Goal: Task Accomplishment & Management: Manage account settings

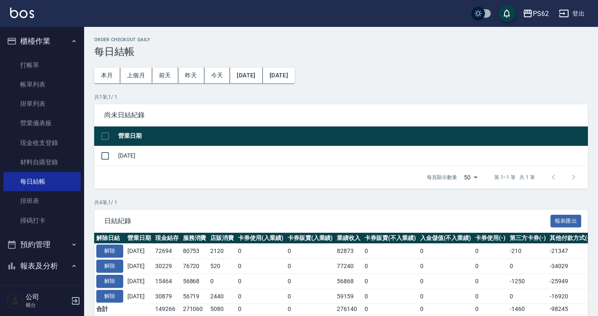
scroll to position [38, 0]
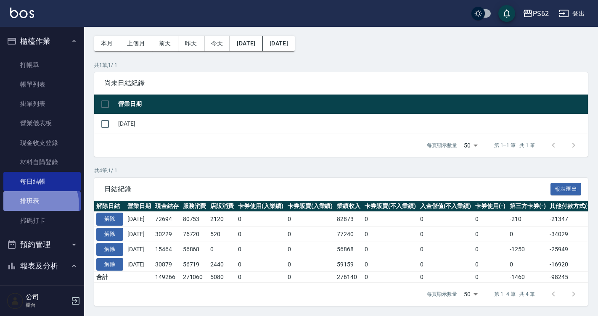
click at [37, 204] on link "排班表" at bounding box center [41, 200] width 77 height 19
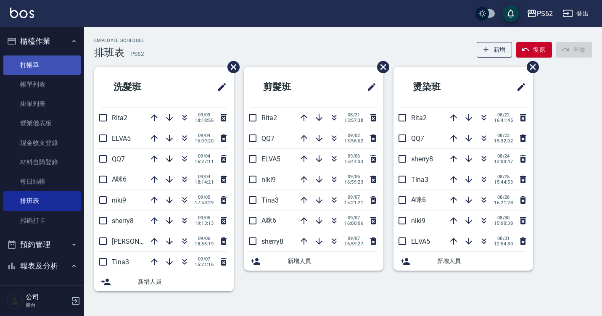
click at [47, 73] on link "打帳單" at bounding box center [41, 65] width 77 height 19
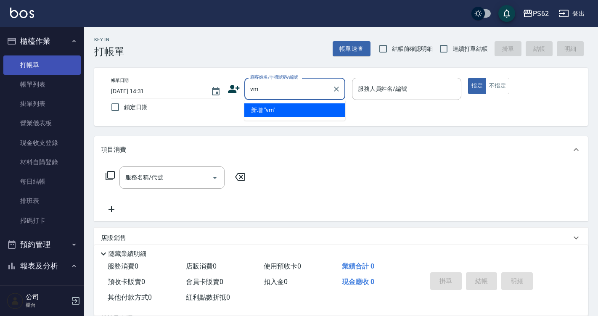
type input "v"
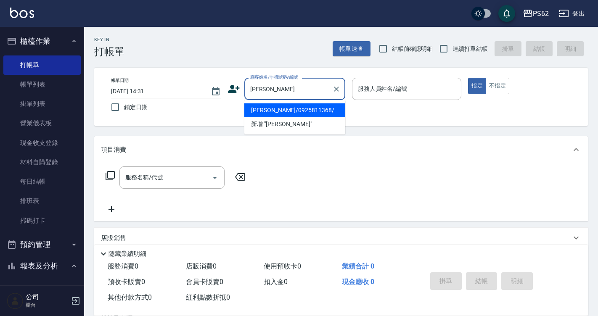
type input "[PERSON_NAME]/0925811368/"
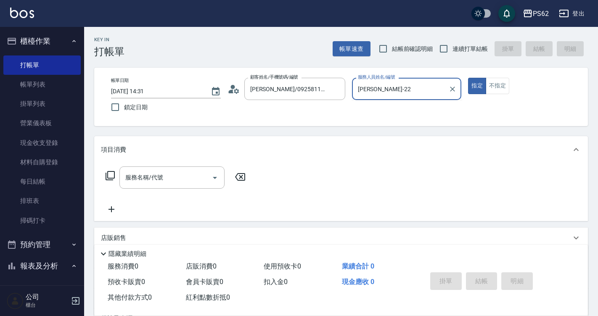
type input "[PERSON_NAME]-2"
click at [468, 78] on button "指定" at bounding box center [477, 86] width 18 height 16
type button "true"
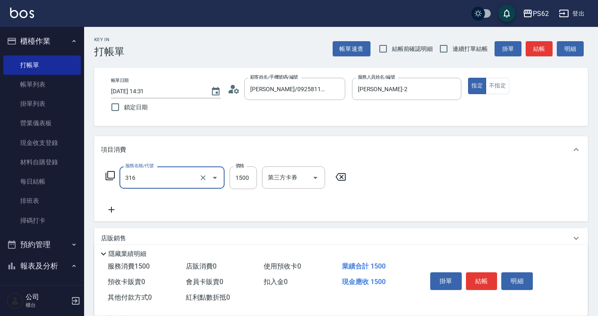
type input "頂級染髮(316)"
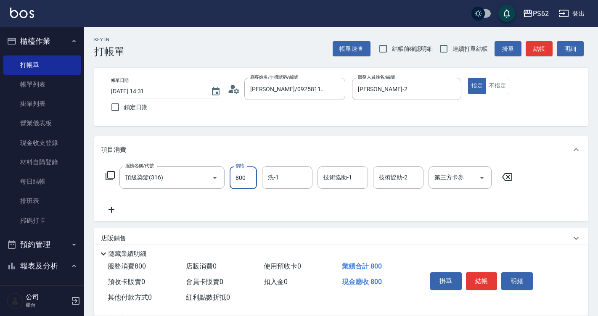
type input "800"
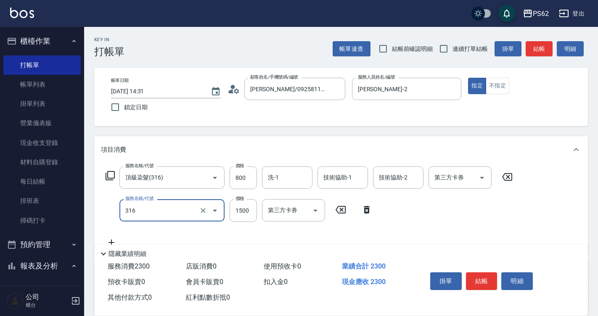
type input "頂級染髮(316)"
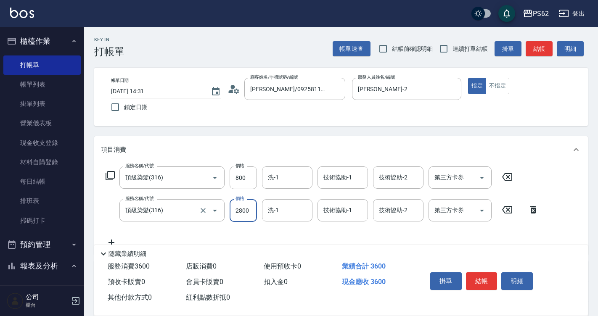
click at [139, 201] on label "服務名稱/代號" at bounding box center [139, 199] width 28 height 6
type input "2800"
click at [139, 203] on input "頂級染髮(316)" at bounding box center [160, 210] width 74 height 15
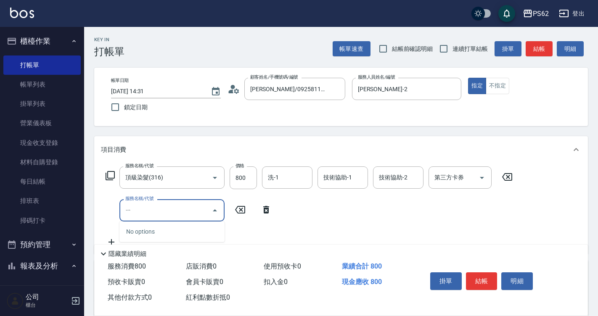
type input "一"
type input "旗艦離子(805)"
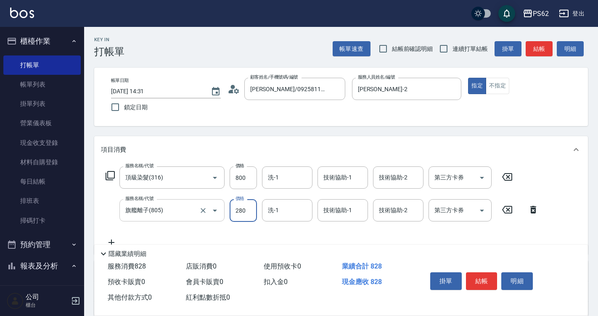
type input "2800"
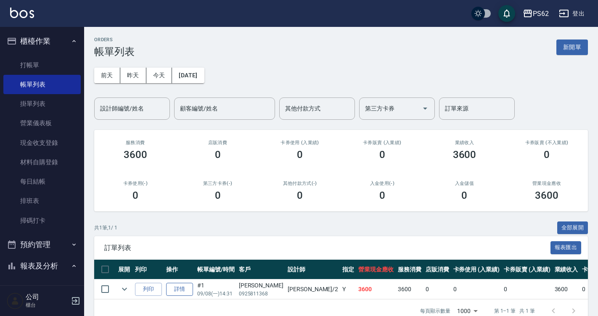
click at [182, 285] on link "詳情" at bounding box center [179, 289] width 27 height 13
click at [182, 285] on div "ORDERS 帳單列表 新開單 [DATE] [DATE] [DATE] [DATE] 設計師編號/姓名 設計師編號/姓名 顧客編號/姓名 顧客編號/姓名 其…" at bounding box center [299, 166] width 598 height 333
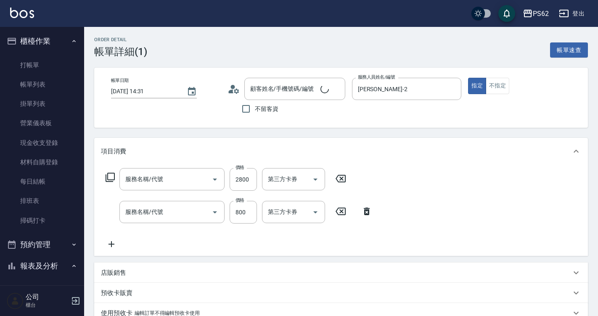
type input "[PERSON_NAME]-2"
type input "旗艦離子(805)"
type input "頂級染髮(316)"
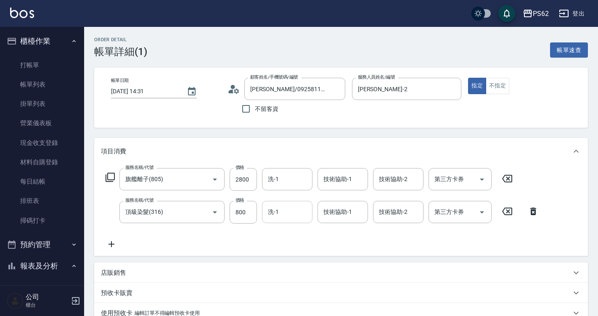
type input "[PERSON_NAME]/0925811368/"
click at [283, 187] on div "洗-1" at bounding box center [287, 179] width 50 height 22
type input "安安-28"
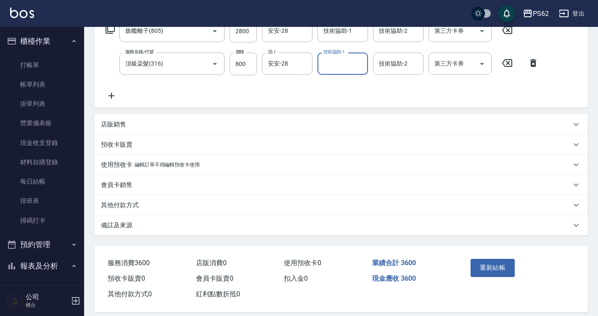
scroll to position [159, 0]
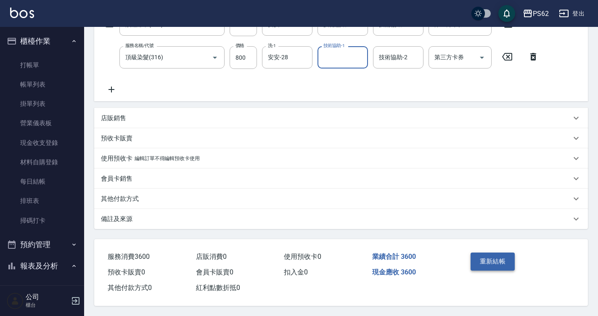
click at [504, 264] on button "重新結帳" at bounding box center [492, 262] width 45 height 18
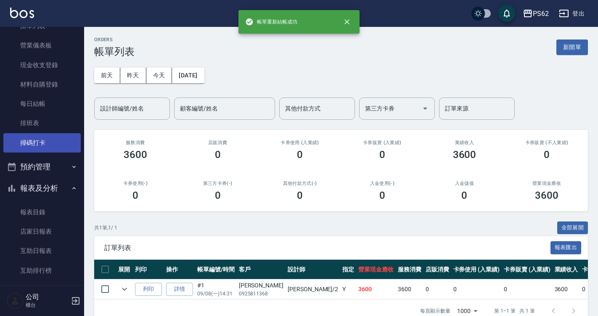
scroll to position [126, 0]
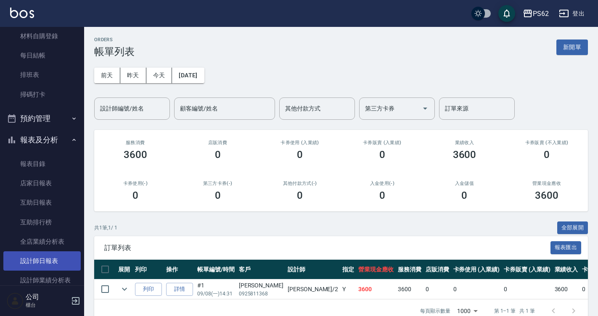
click at [59, 263] on link "設計師日報表" at bounding box center [41, 260] width 77 height 19
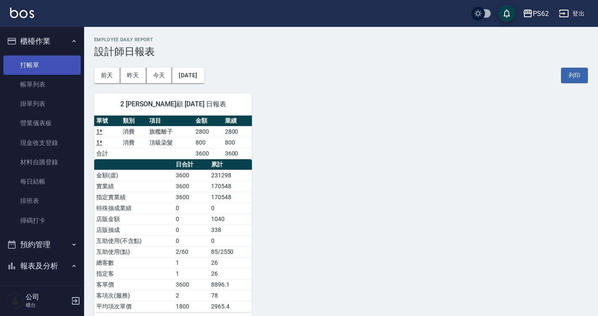
click at [52, 65] on link "打帳單" at bounding box center [41, 65] width 77 height 19
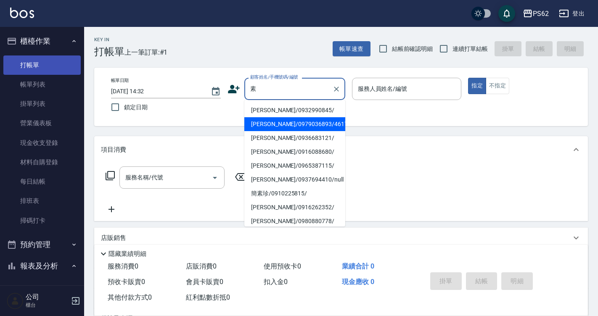
type input "[PERSON_NAME]/0979036893/461711"
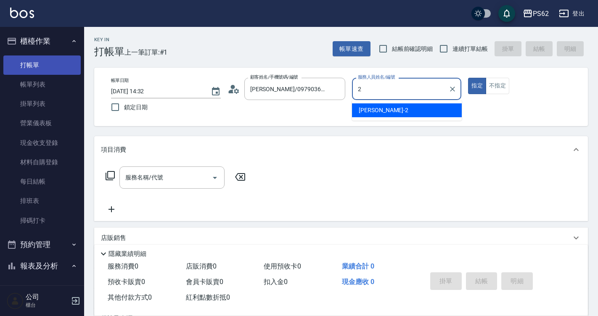
type input "[PERSON_NAME]-2"
type button "true"
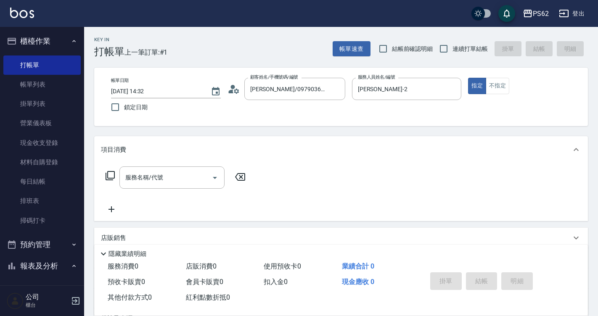
click at [236, 93] on icon at bounding box center [236, 90] width 5 height 5
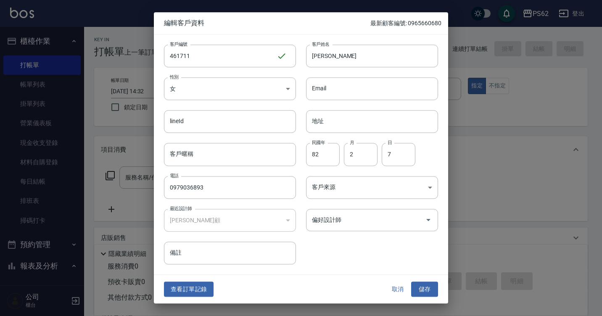
click at [203, 287] on button "查看訂單記錄" at bounding box center [189, 290] width 50 height 16
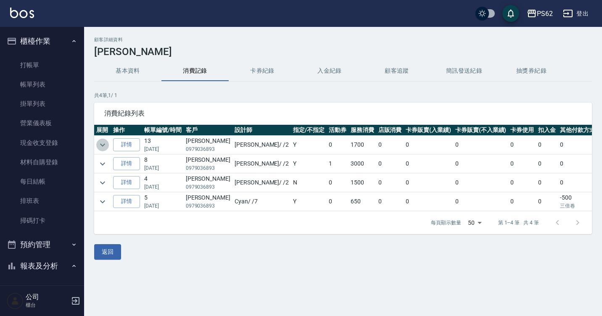
click at [106, 147] on icon "expand row" at bounding box center [103, 145] width 10 height 10
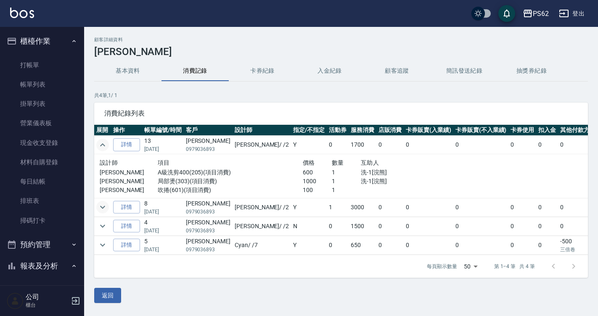
click at [103, 201] on button "expand row" at bounding box center [102, 207] width 13 height 13
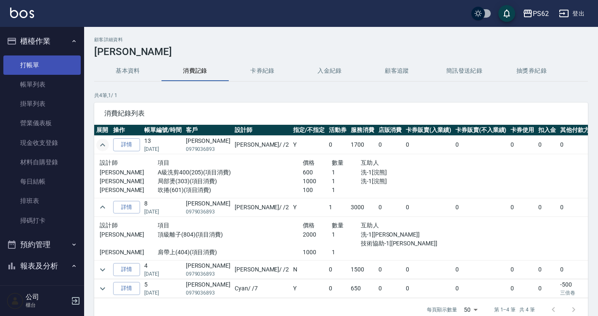
click at [36, 62] on link "打帳單" at bounding box center [41, 65] width 77 height 19
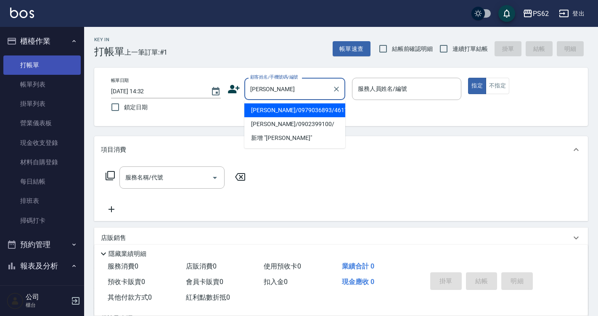
type input "[PERSON_NAME]/0979036893/461711"
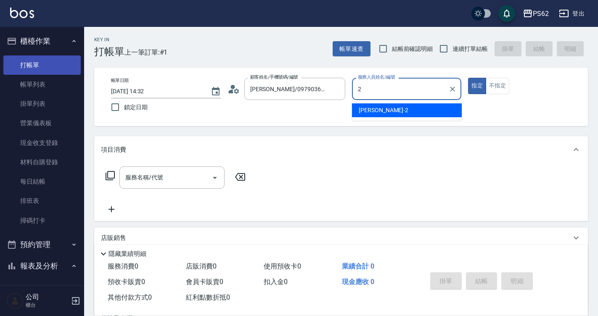
type input "[PERSON_NAME]-2"
type button "true"
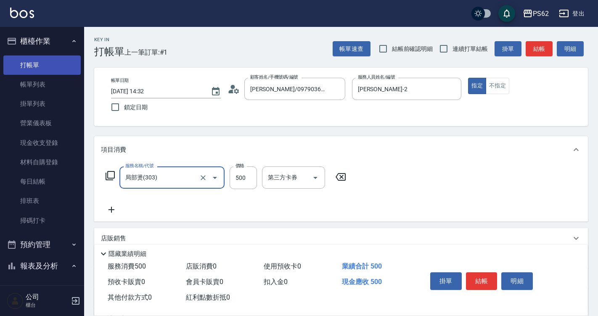
type input "局部燙(303)"
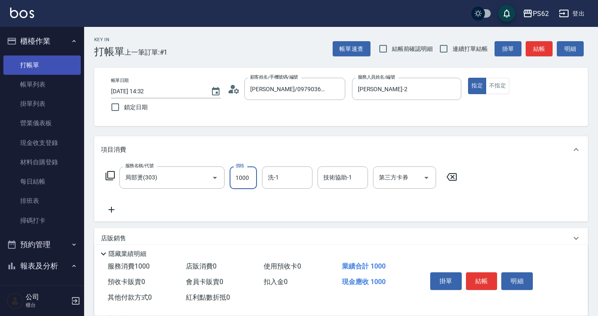
type input "1000"
type input "安安-28"
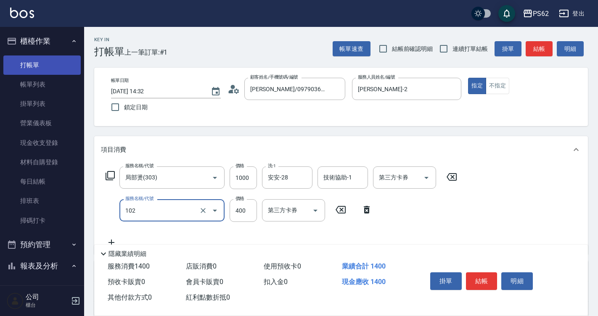
type input "精油洗髮(102)"
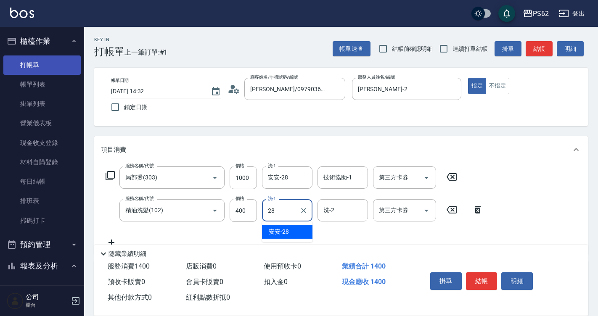
type input "安安-28"
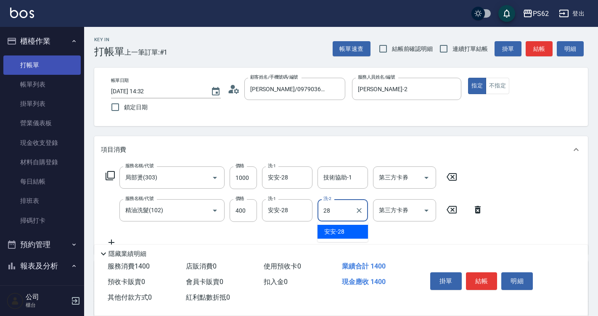
type input "安安-28"
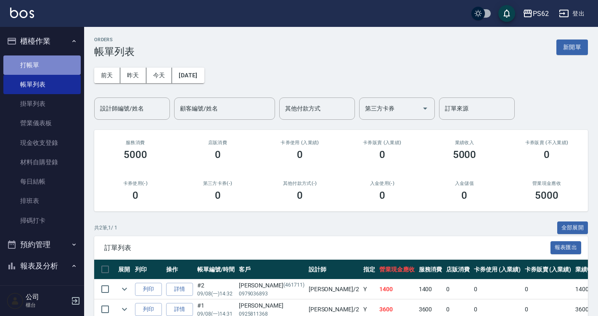
click at [66, 62] on link "打帳單" at bounding box center [41, 65] width 77 height 19
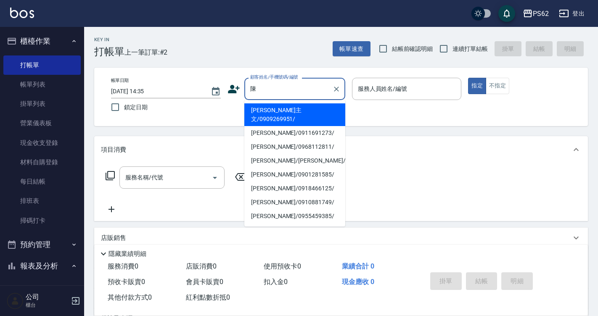
drag, startPoint x: 277, startPoint y: 84, endPoint x: 206, endPoint y: 104, distance: 74.0
click at [206, 104] on div "帳單日期 [DATE] 14:35 鎖定日期 顧客姓名/手機號碼/編號 陳 顧客姓名/手機號碼/編號 服務人員姓名/編號 服務人員姓名/編號 指定 不指定" at bounding box center [340, 97] width 473 height 38
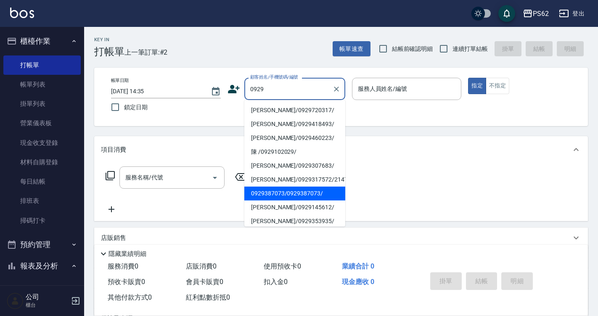
click at [293, 195] on li "0929387073/0929387073/" at bounding box center [294, 194] width 101 height 14
type input "0929387073/0929387073/"
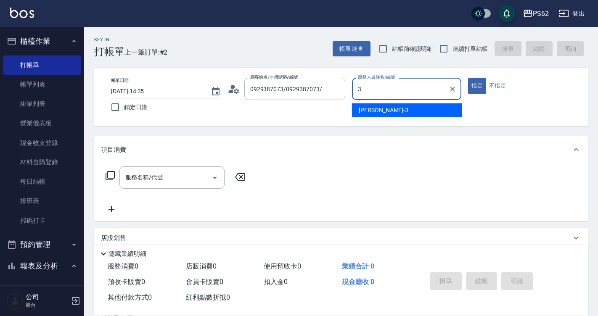
type input "[PERSON_NAME]-3"
type button "true"
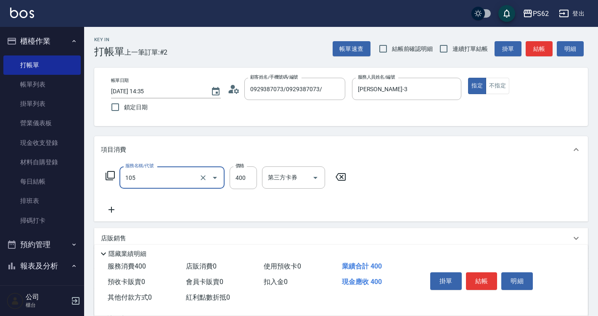
type input "A級單剪400(105)"
click at [472, 274] on button "結帳" at bounding box center [482, 281] width 32 height 18
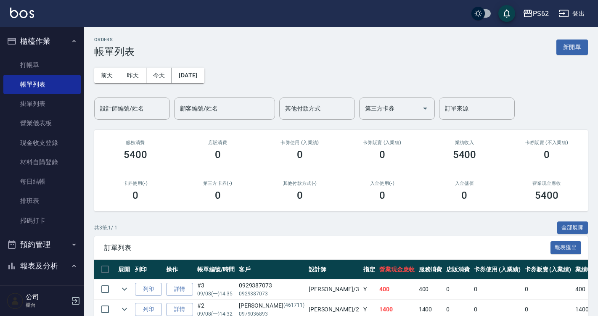
drag, startPoint x: 36, startPoint y: 197, endPoint x: 140, endPoint y: 4, distance: 219.6
click at [36, 197] on link "排班表" at bounding box center [41, 200] width 77 height 19
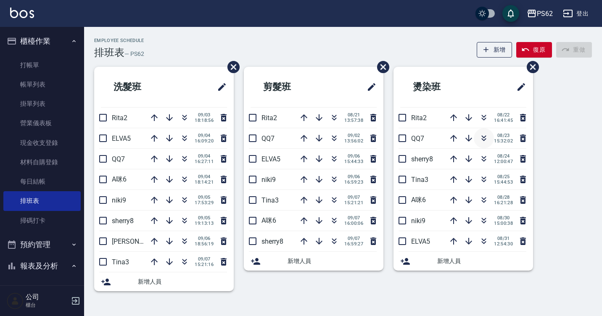
click at [485, 138] on icon "button" at bounding box center [484, 138] width 10 height 10
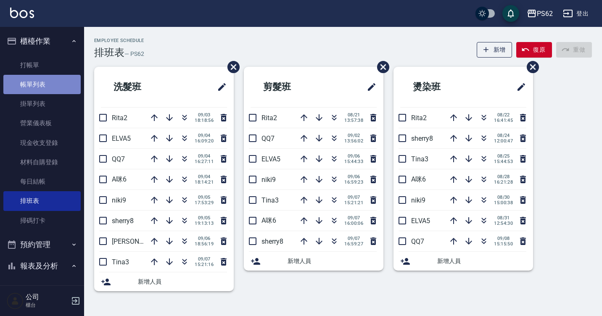
click at [56, 88] on link "帳單列表" at bounding box center [41, 84] width 77 height 19
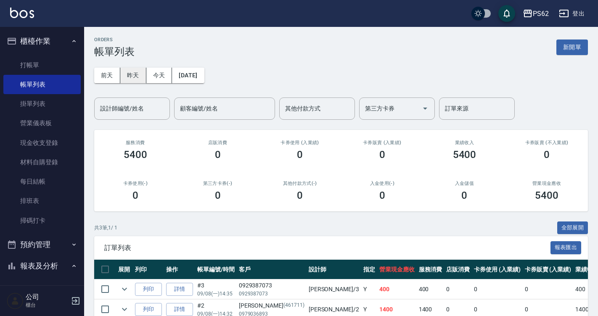
click at [141, 72] on button "昨天" at bounding box center [133, 76] width 26 height 16
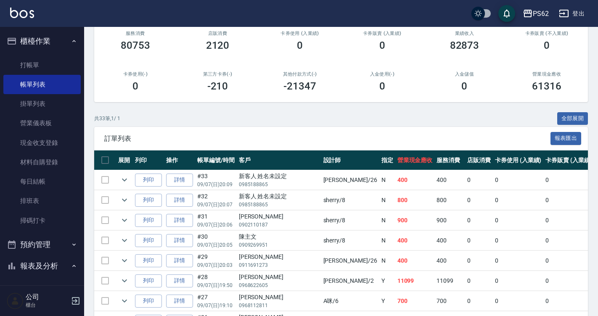
scroll to position [210, 0]
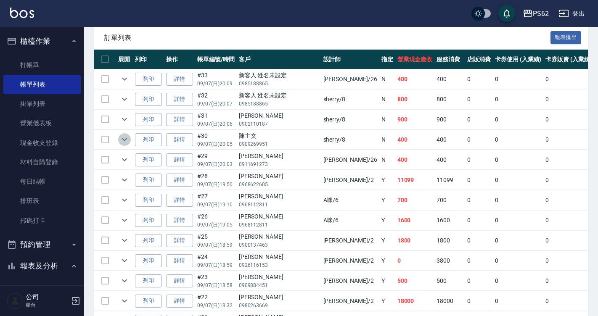
click at [129, 139] on icon "expand row" at bounding box center [124, 140] width 10 height 10
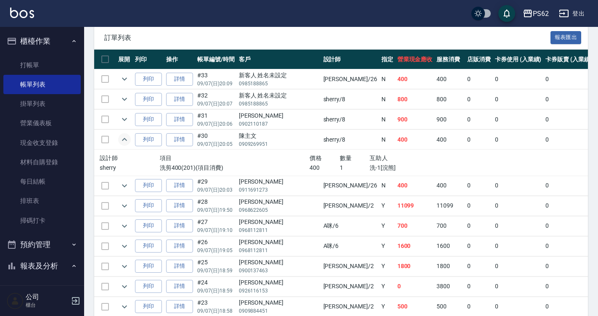
click at [129, 140] on icon "expand row" at bounding box center [124, 140] width 10 height 10
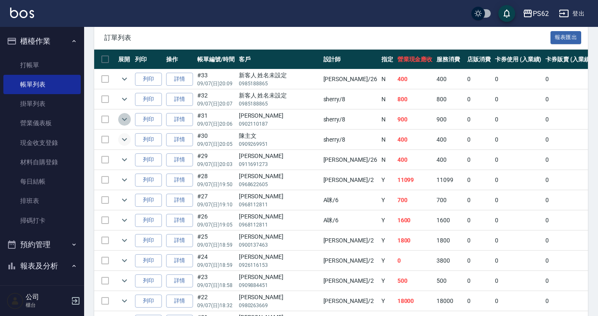
click at [124, 118] on icon "expand row" at bounding box center [124, 119] width 10 height 10
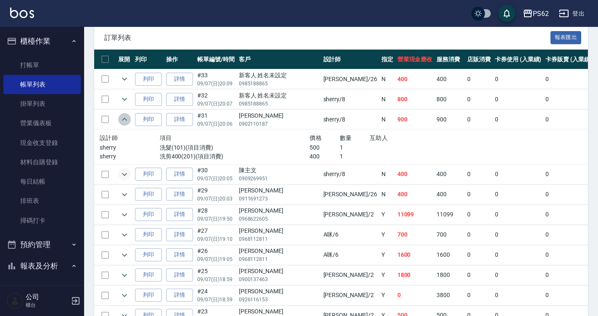
click at [124, 118] on icon "expand row" at bounding box center [124, 119] width 10 height 10
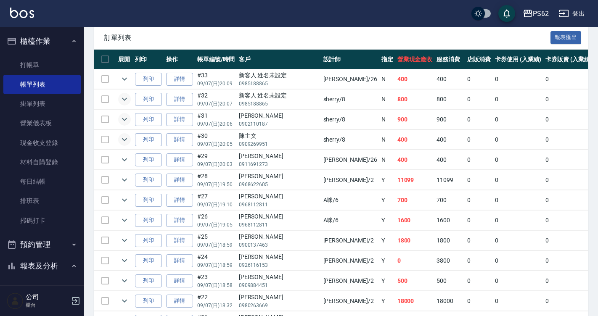
click at [124, 101] on icon "expand row" at bounding box center [124, 99] width 10 height 10
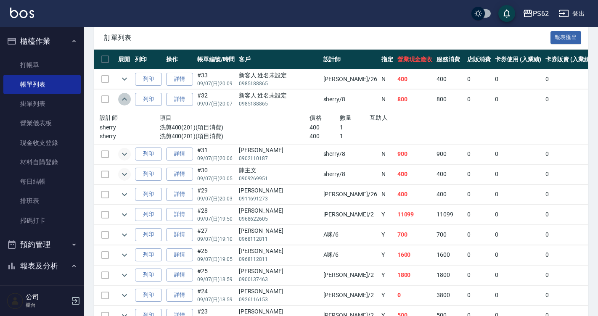
click at [127, 104] on icon "expand row" at bounding box center [124, 99] width 10 height 10
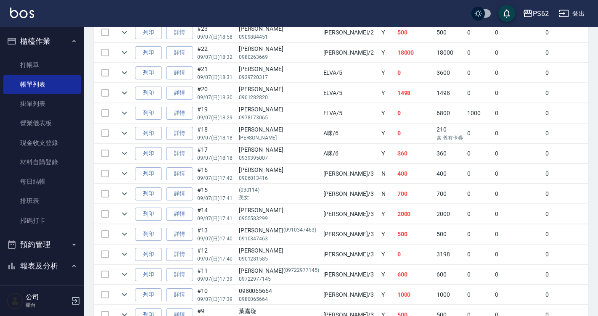
scroll to position [463, 0]
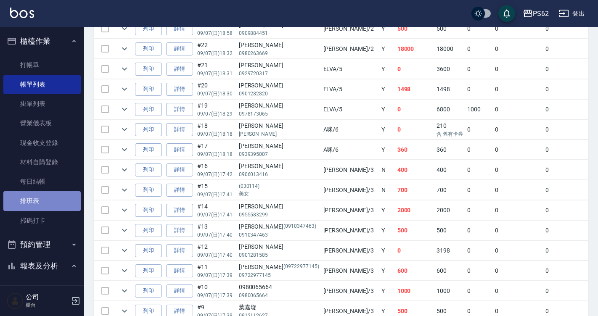
click at [66, 195] on link "排班表" at bounding box center [41, 200] width 77 height 19
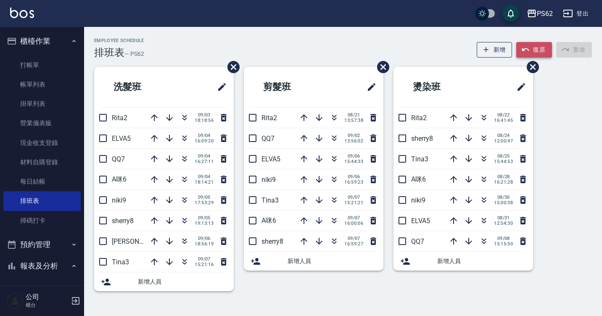
click at [534, 48] on button "復原" at bounding box center [534, 50] width 36 height 16
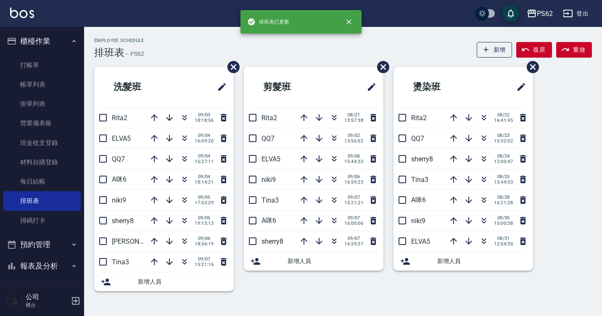
click at [299, 71] on li "剪髮班" at bounding box center [314, 87] width 140 height 40
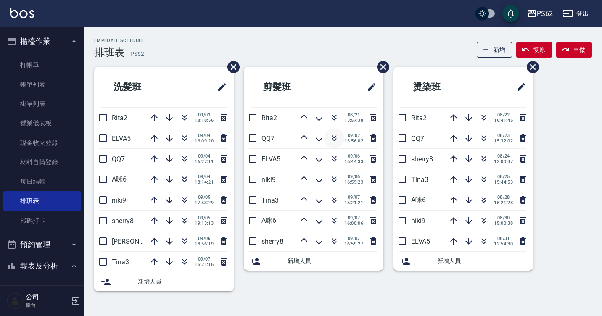
click at [335, 140] on icon "button" at bounding box center [334, 139] width 5 height 3
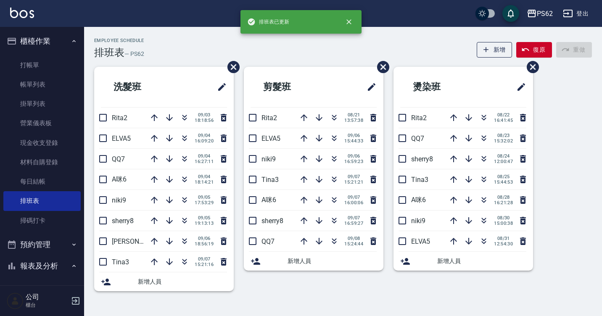
click at [280, 51] on div "Employee Schedule 排班表 — PS62 新增 復原 重做" at bounding box center [343, 48] width 498 height 21
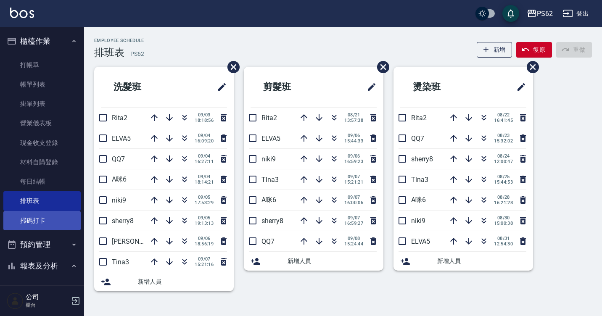
click at [35, 222] on link "掃碼打卡" at bounding box center [41, 220] width 77 height 19
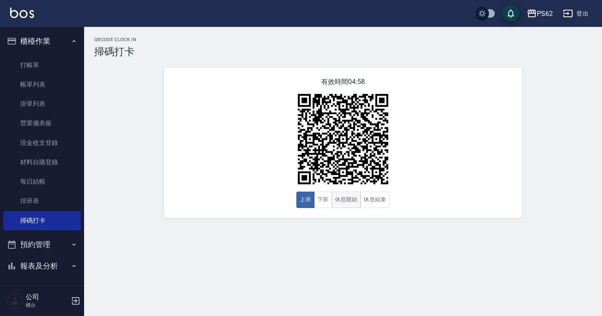
click at [346, 202] on button "休息開始" at bounding box center [346, 200] width 29 height 16
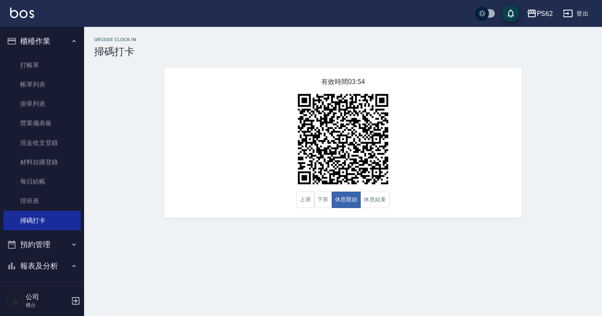
drag, startPoint x: 22, startPoint y: 5, endPoint x: 20, endPoint y: 40, distance: 35.0
drag, startPoint x: 20, startPoint y: 40, endPoint x: -2, endPoint y: 66, distance: 34.1
click at [0, 66] on html "PS62 登出 櫃檯作業 打帳單 帳單列表 掛單列表 營業儀表板 現金收支登錄 材料自購登錄 每日結帳 排班表 掃碼打卡 預約管理 預約管理 單日預約紀錄 單…" at bounding box center [301, 158] width 602 height 316
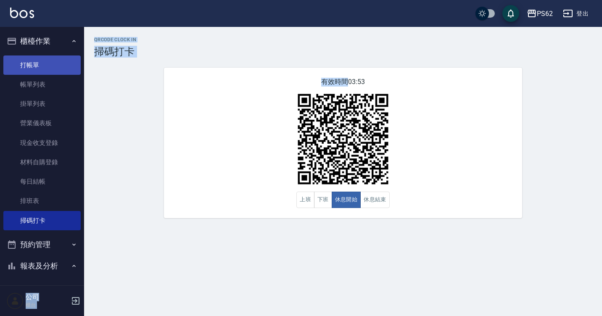
click at [26, 63] on link "打帳單" at bounding box center [41, 65] width 77 height 19
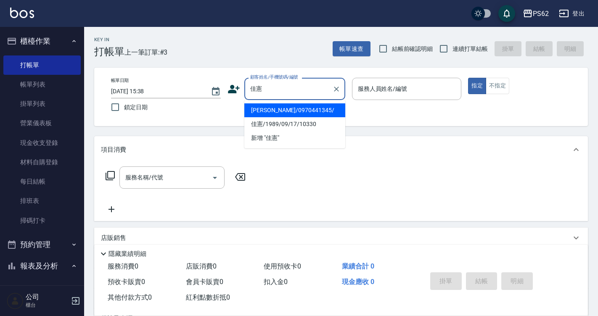
type input "[PERSON_NAME]/0970441345/"
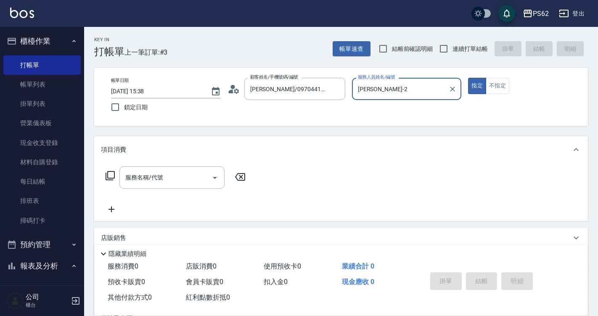
type input "[PERSON_NAME]-2"
click at [468, 78] on button "指定" at bounding box center [477, 86] width 18 height 16
type button "true"
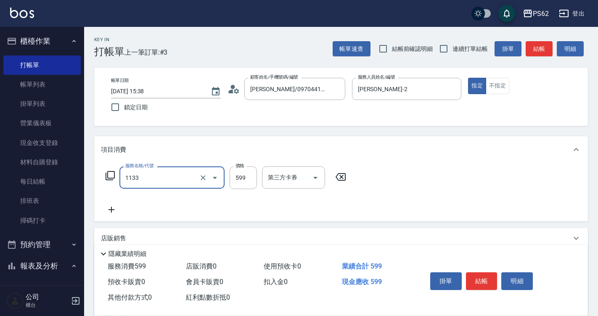
type input "洗剪去角質(1133)"
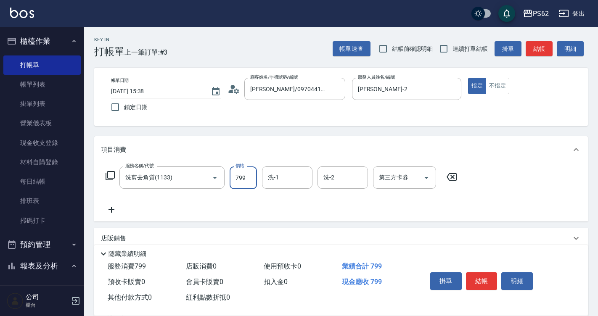
type input "799"
type input "安安-28"
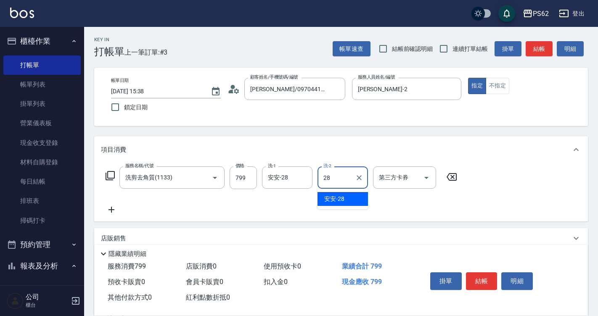
type input "安安-28"
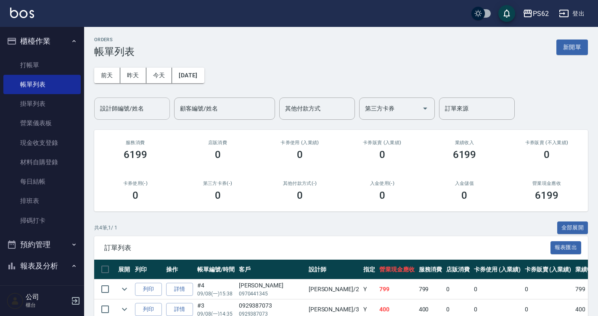
click at [127, 104] on input "設計師編號/姓名" at bounding box center [132, 108] width 68 height 15
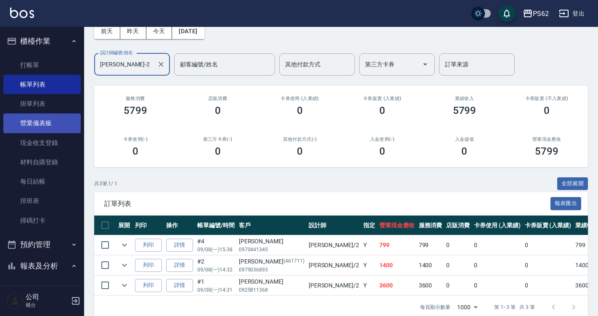
scroll to position [63, 0]
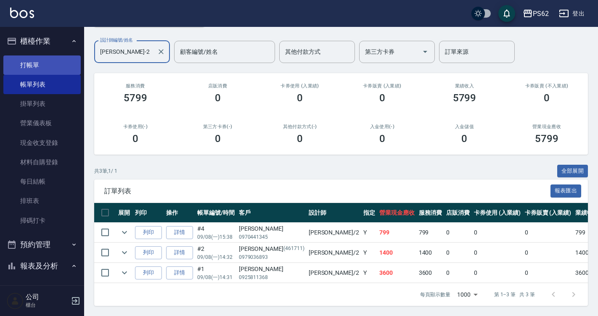
type input "[PERSON_NAME]-2"
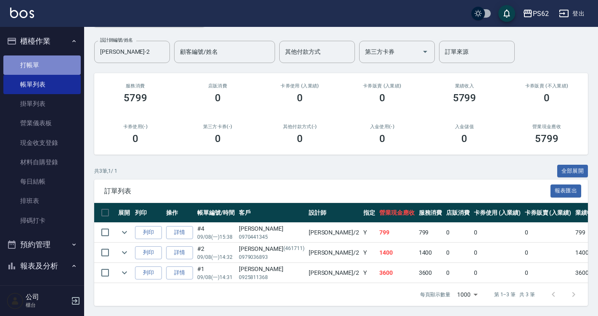
click at [56, 65] on link "打帳單" at bounding box center [41, 65] width 77 height 19
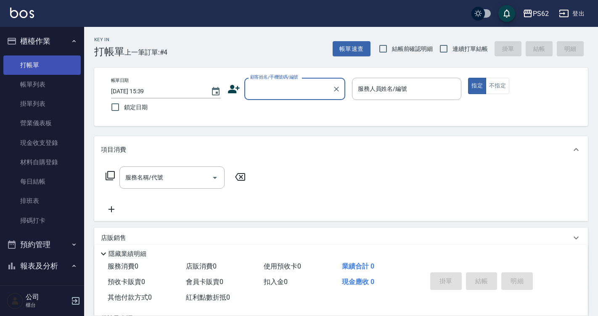
click at [50, 62] on link "打帳單" at bounding box center [41, 65] width 77 height 19
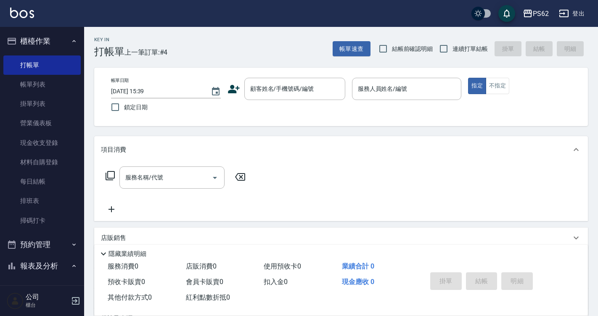
click at [161, 299] on div "其他付款方式 0" at bounding box center [143, 298] width 78 height 16
click at [264, 92] on input "顧客姓名/手機號碼/編號" at bounding box center [288, 89] width 81 height 15
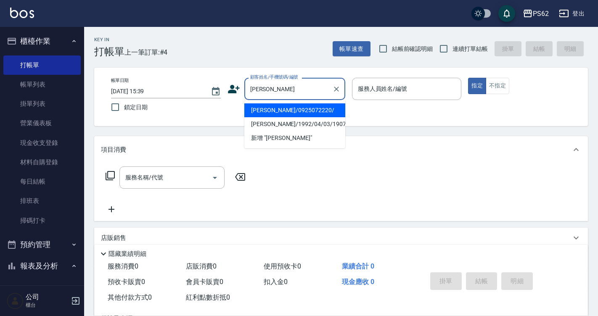
click at [259, 110] on li "[PERSON_NAME]/0925072220/" at bounding box center [294, 110] width 101 height 14
type input "[PERSON_NAME]/0925072220/"
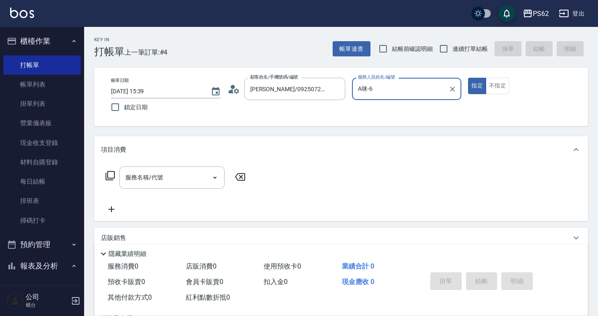
type input "A咪-6"
click at [237, 89] on icon at bounding box center [236, 90] width 5 height 5
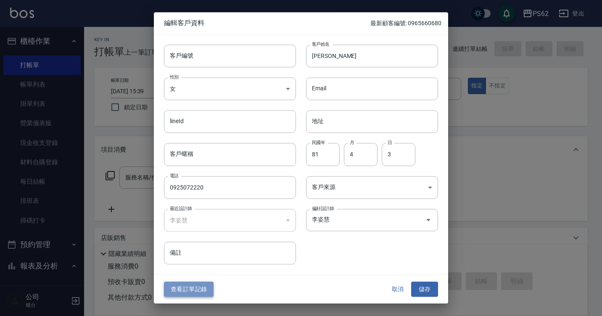
click at [194, 287] on button "查看訂單記錄" at bounding box center [189, 290] width 50 height 16
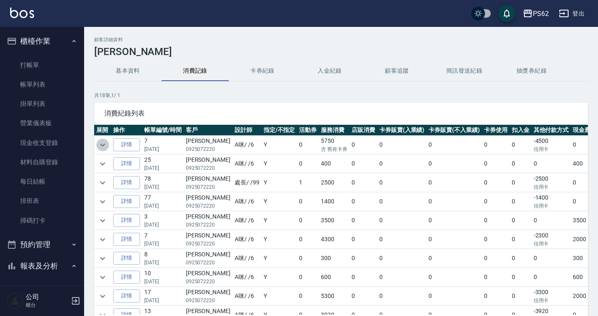
click at [100, 143] on icon "expand row" at bounding box center [103, 145] width 10 height 10
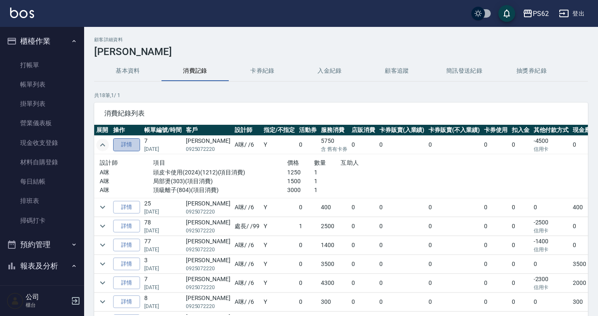
click at [121, 146] on link "詳情" at bounding box center [126, 144] width 27 height 13
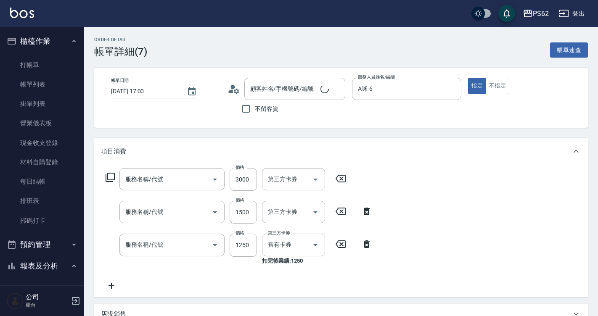
type input "[DATE] 17:00"
type input "A咪-6"
type input "[PERSON_NAME]/0925072220/"
type input "頂級離子(804)"
type input "局部燙(303)"
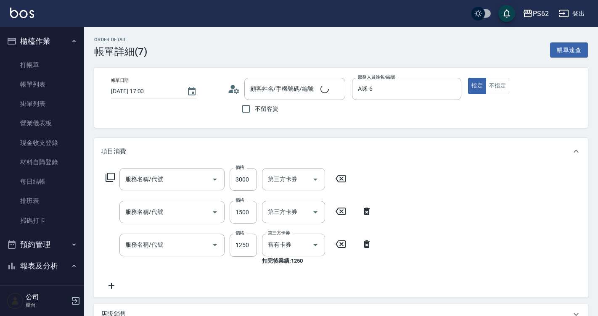
type input "頭皮卡使用(2024)(1212)"
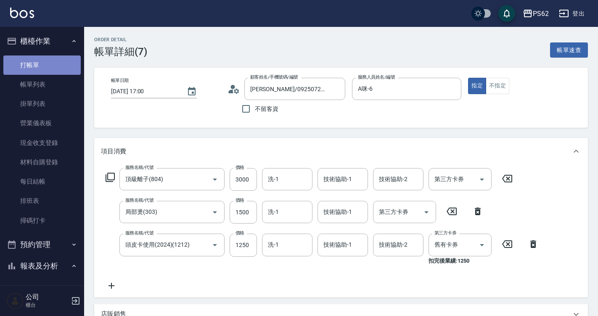
click at [62, 61] on link "打帳單" at bounding box center [41, 65] width 77 height 19
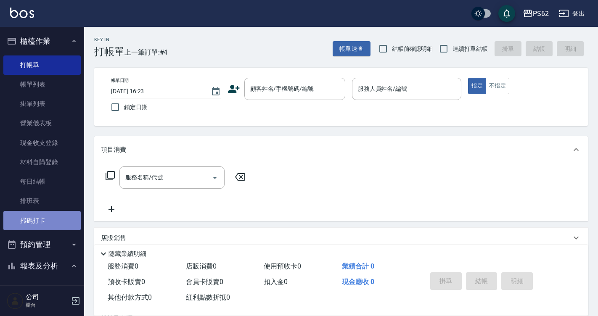
click at [42, 217] on link "掃碼打卡" at bounding box center [41, 220] width 77 height 19
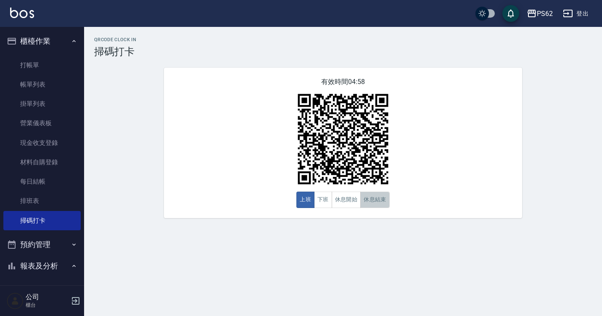
click at [382, 204] on button "休息結束" at bounding box center [374, 200] width 29 height 16
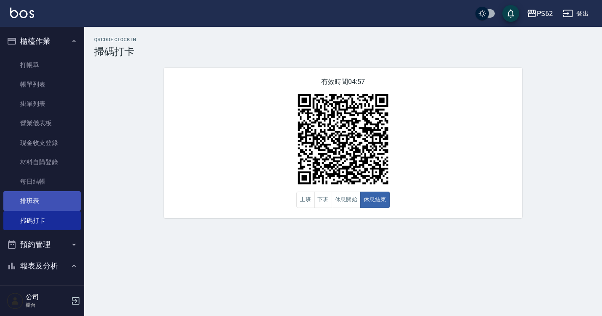
drag, startPoint x: 34, startPoint y: 202, endPoint x: 44, endPoint y: 196, distance: 11.9
click at [34, 202] on link "排班表" at bounding box center [41, 200] width 77 height 19
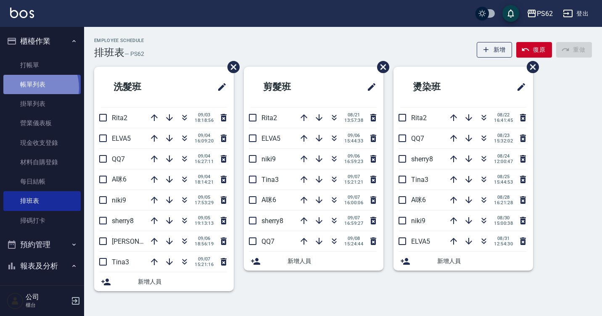
click at [31, 88] on link "帳單列表" at bounding box center [41, 84] width 77 height 19
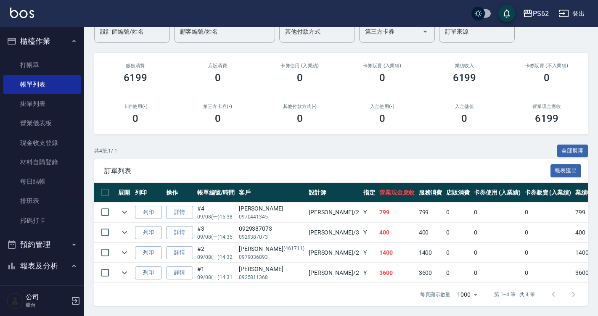
scroll to position [83, 0]
click at [50, 67] on link "打帳單" at bounding box center [41, 65] width 77 height 19
